Goal: Task Accomplishment & Management: Use online tool/utility

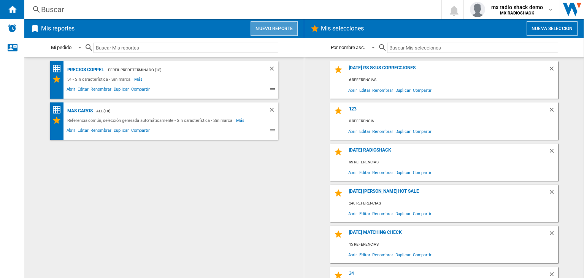
click at [273, 29] on button "Nuevo reporte" at bounding box center [274, 28] width 47 height 14
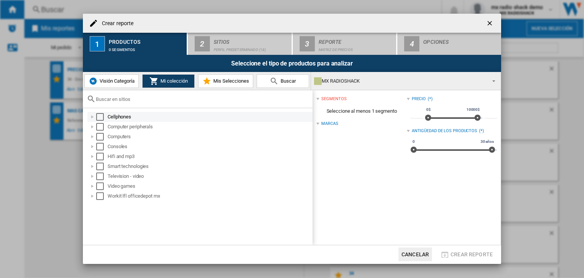
click at [92, 118] on div at bounding box center [93, 117] width 8 height 8
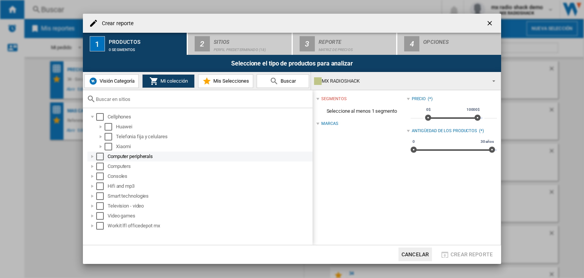
click at [91, 159] on div at bounding box center [93, 156] width 8 height 8
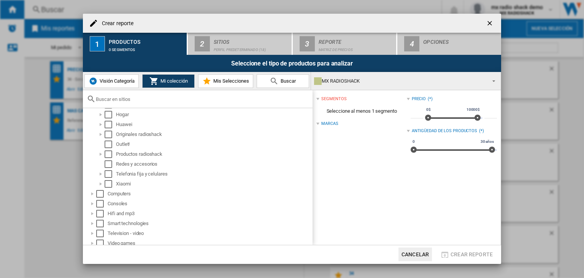
scroll to position [114, 0]
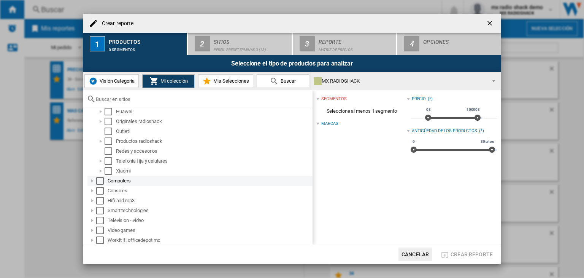
click at [90, 183] on div at bounding box center [93, 181] width 8 height 8
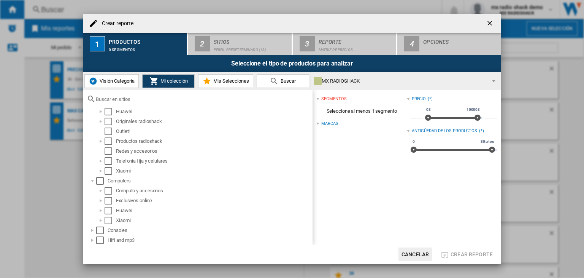
scroll to position [152, 0]
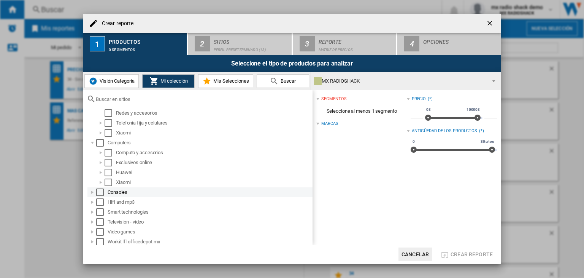
click at [91, 191] on div at bounding box center [93, 192] width 8 height 8
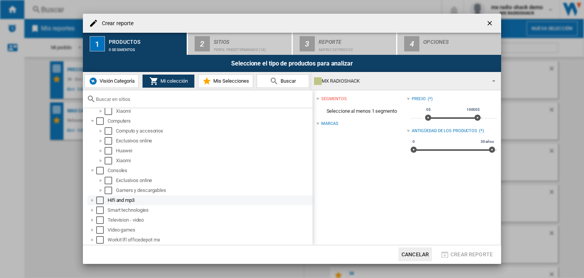
click at [91, 201] on div at bounding box center [93, 200] width 8 height 8
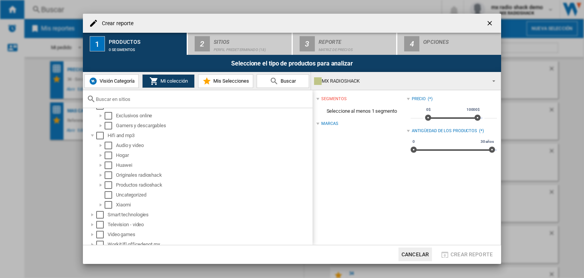
scroll to position [243, 0]
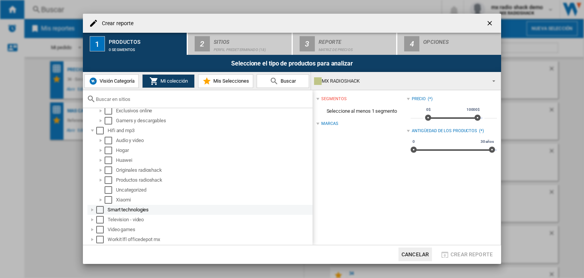
click at [89, 208] on div at bounding box center [93, 210] width 8 height 8
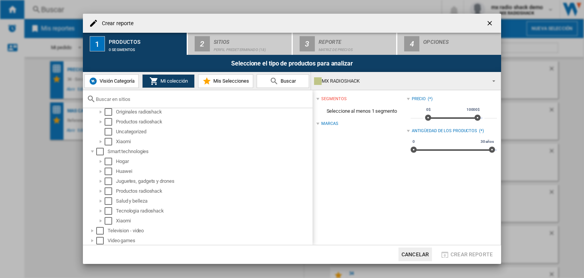
scroll to position [312, 0]
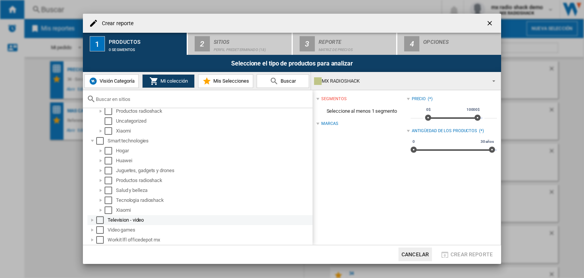
click at [91, 221] on div at bounding box center [93, 220] width 8 height 8
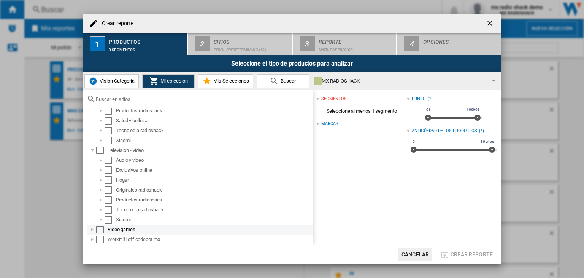
click at [96, 231] on div at bounding box center [93, 229] width 8 height 8
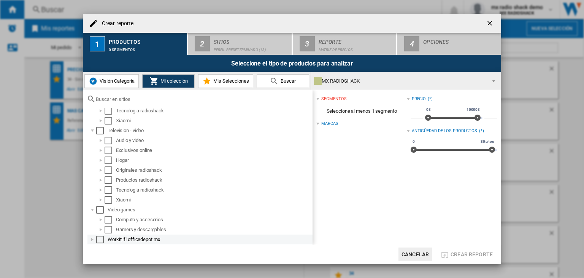
click at [93, 240] on div at bounding box center [93, 239] width 8 height 8
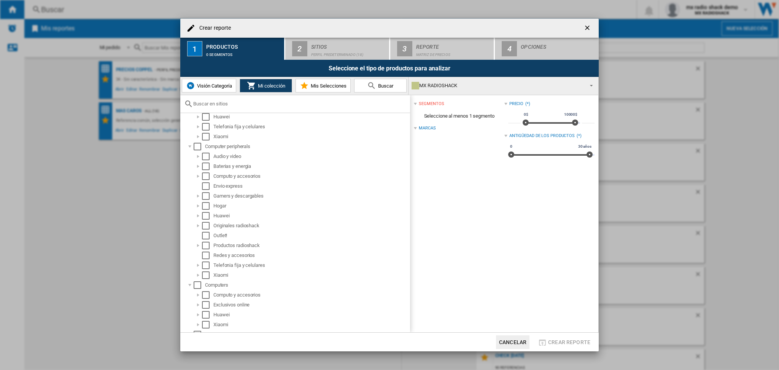
scroll to position [0, 0]
